Goal: Information Seeking & Learning: Learn about a topic

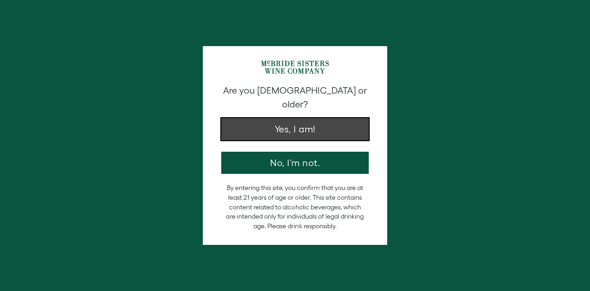
click at [305, 119] on button "Yes, I am!" at bounding box center [295, 129] width 148 height 22
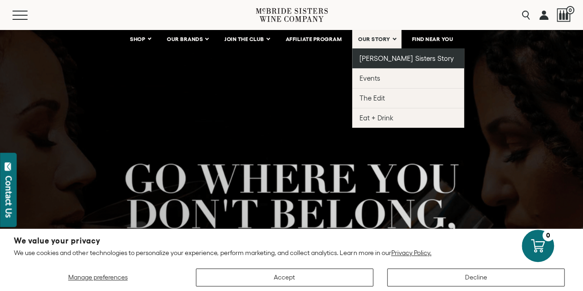
click at [374, 60] on span "[PERSON_NAME] Sisters Story" at bounding box center [407, 58] width 95 height 8
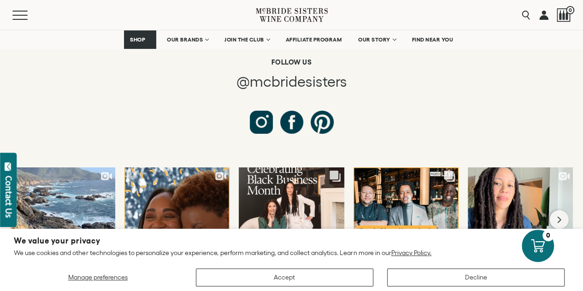
scroll to position [3498, 0]
